Goal: Information Seeking & Learning: Learn about a topic

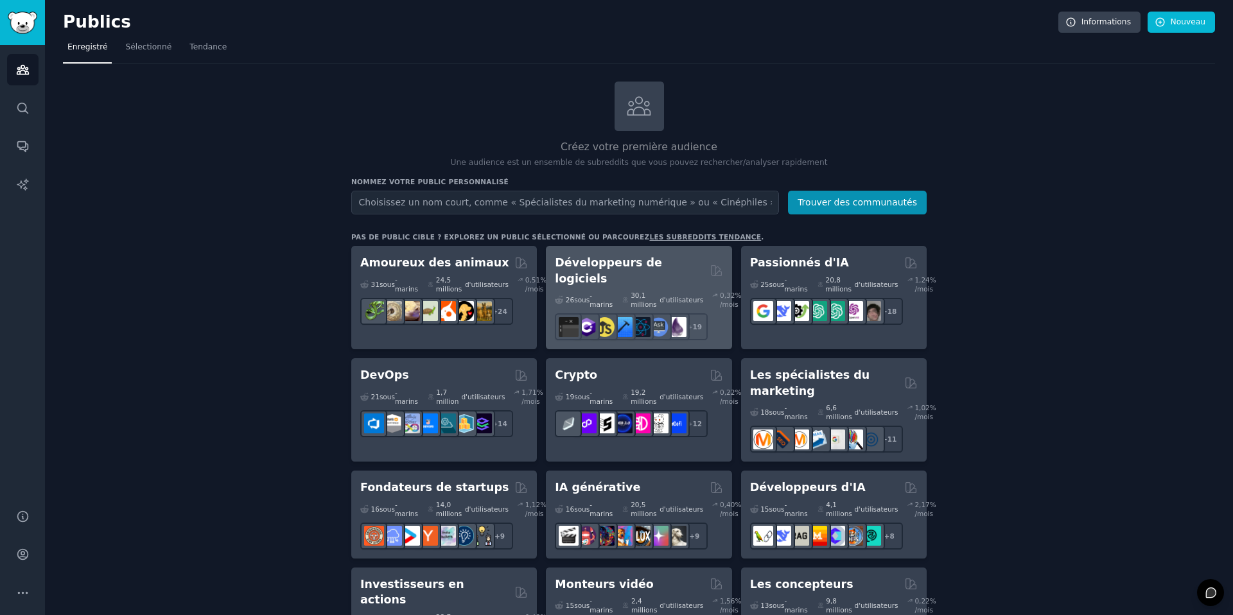
click at [641, 265] on font "Développeurs de logiciels" at bounding box center [608, 270] width 107 height 29
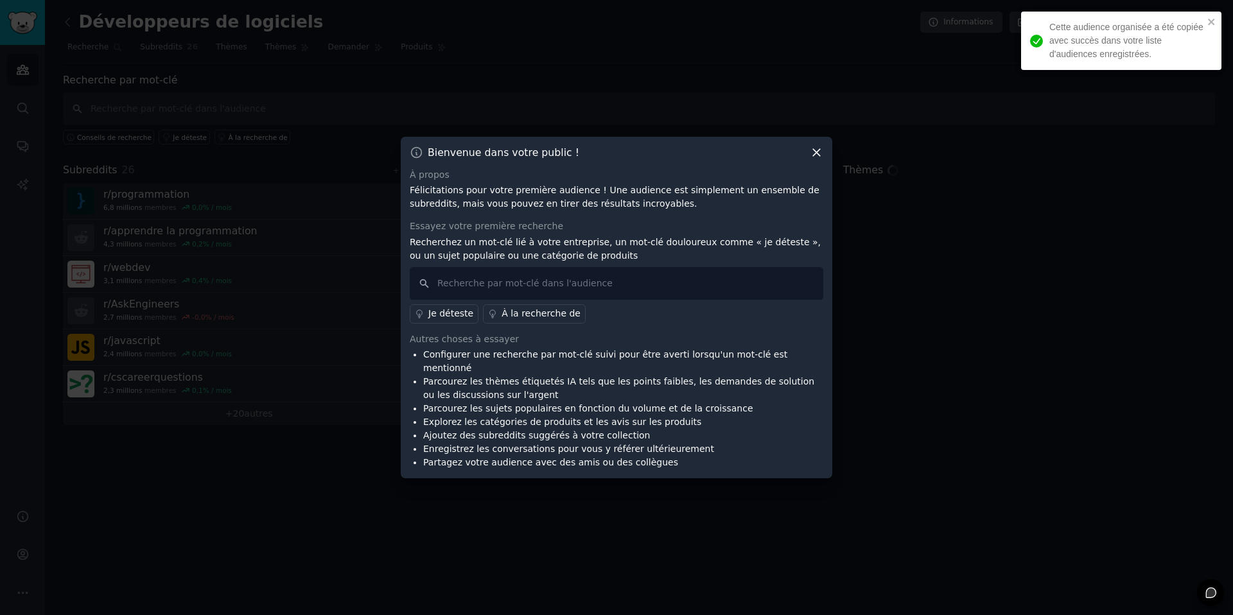
click at [820, 159] on icon at bounding box center [816, 152] width 13 height 13
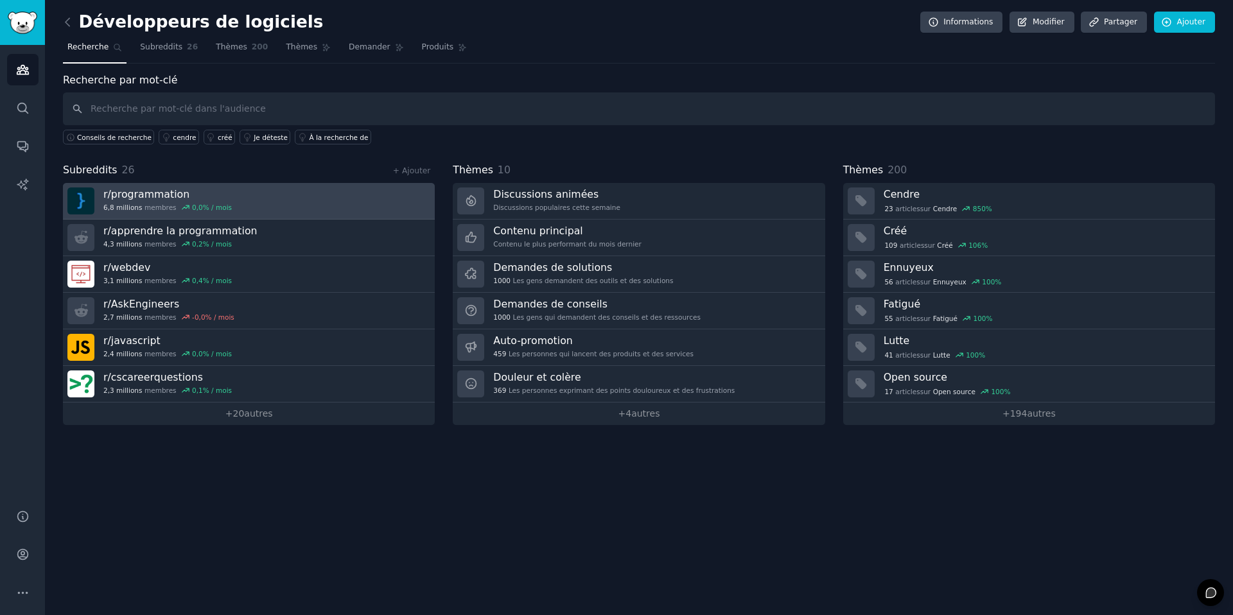
click at [304, 204] on link "r/ programmation 6,8 millions membres 0,0 % / mois" at bounding box center [249, 201] width 372 height 37
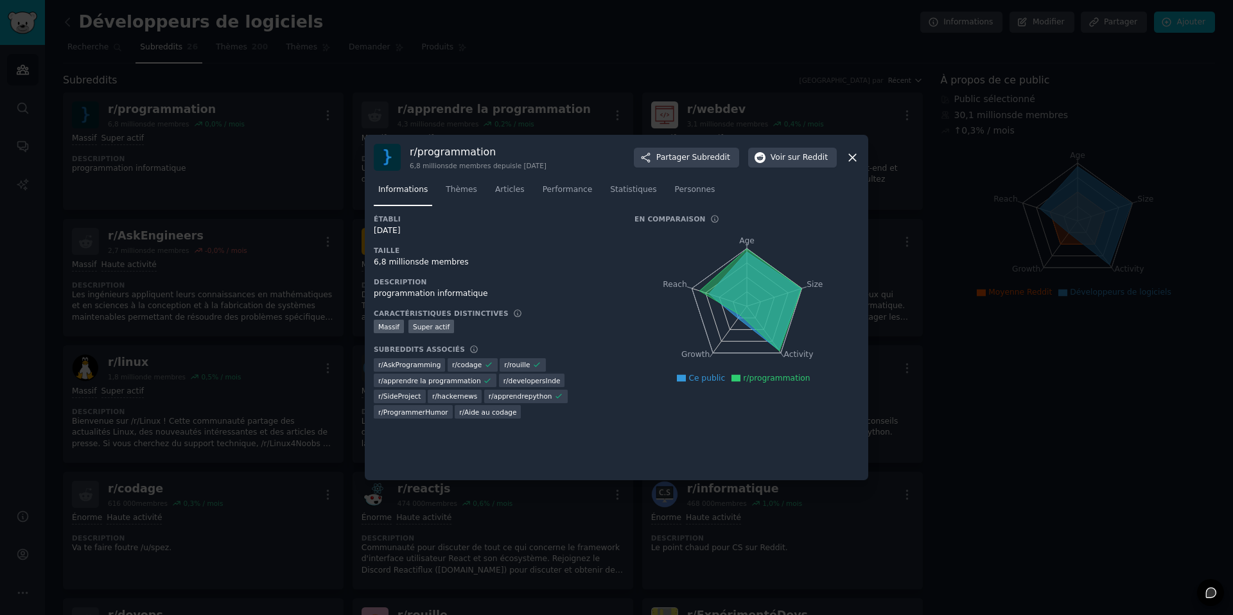
click at [315, 220] on div at bounding box center [616, 307] width 1233 height 615
